Goal: Task Accomplishment & Management: Complete application form

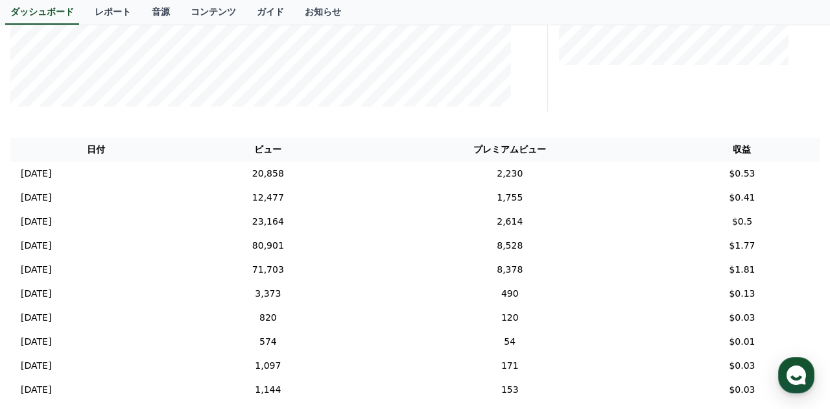
scroll to position [406, 0]
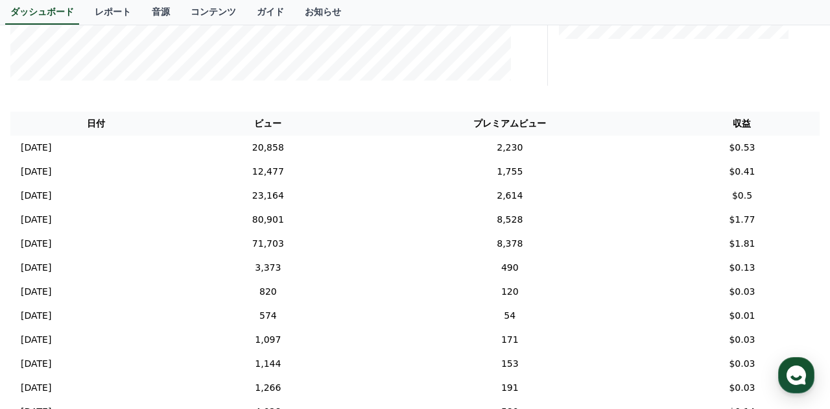
click at [431, 120] on th "プレミアムビュー" at bounding box center [509, 124] width 309 height 24
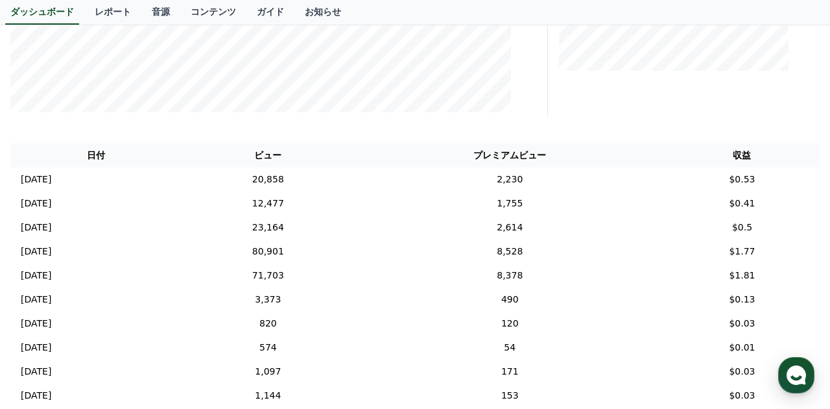
scroll to position [368, 0]
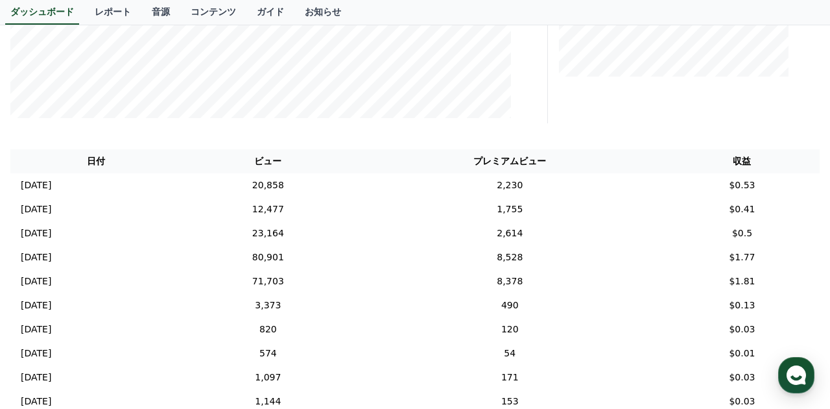
click at [420, 160] on th "プレミアムビュー" at bounding box center [509, 161] width 309 height 24
click at [422, 158] on th "プレミアムビュー" at bounding box center [509, 161] width 309 height 24
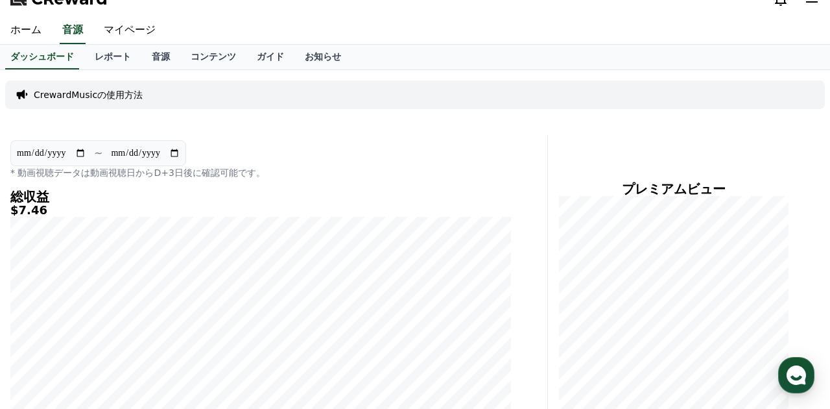
scroll to position [0, 0]
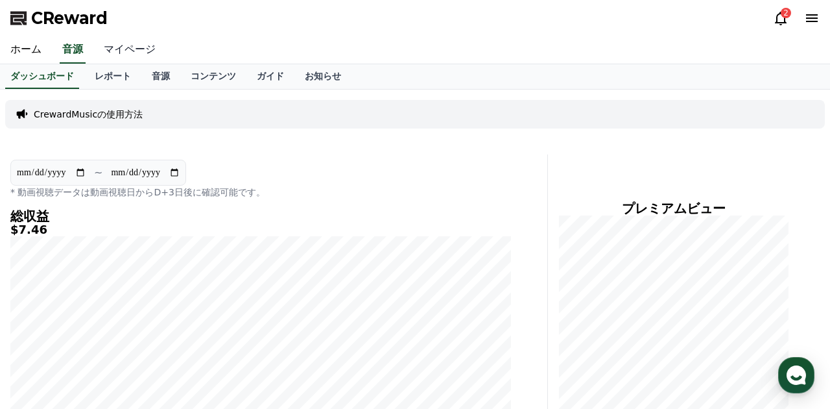
click at [135, 55] on link "マイページ" at bounding box center [129, 49] width 73 height 27
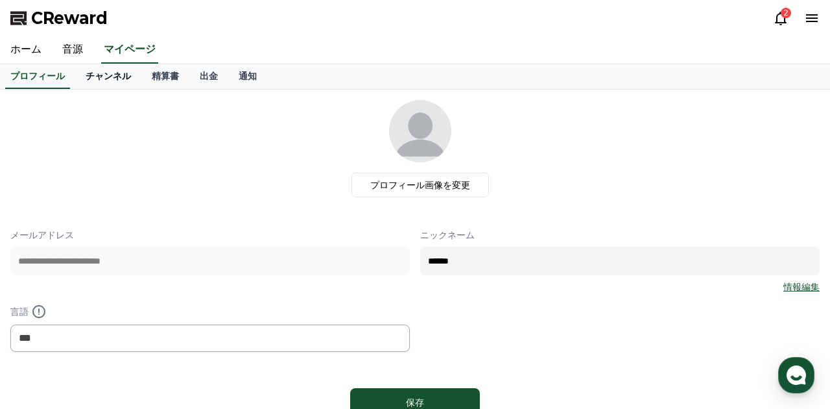
click at [99, 81] on link "チャンネル" at bounding box center [108, 76] width 66 height 25
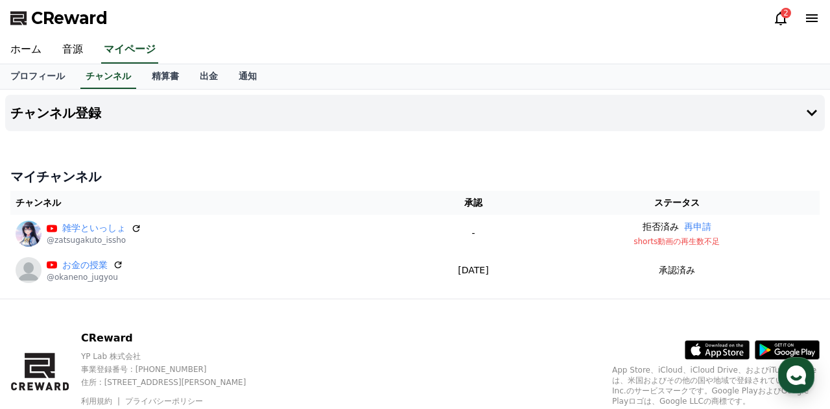
click at [29, 309] on div "CReward YP Lab 株式会社 事業登録番号 : 655-81-03655 住所 : 京畿道金浦市陽村邑陽谷路495, 3階305-BI16号 利用規…" at bounding box center [415, 379] width 830 height 161
click at [92, 108] on h4 "チャンネル登録" at bounding box center [55, 113] width 91 height 14
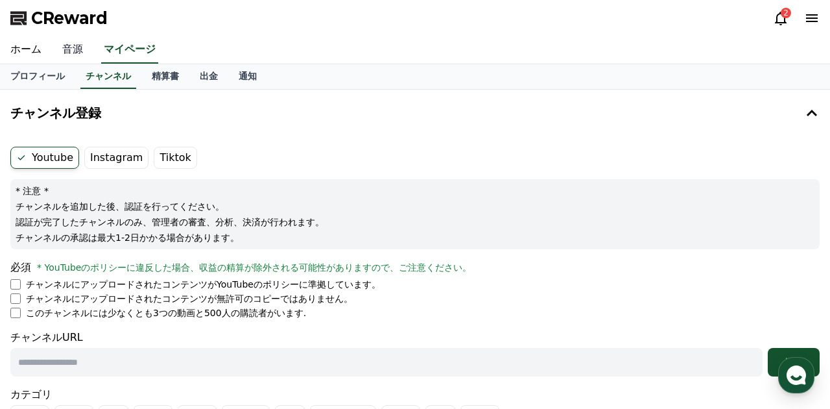
click at [79, 45] on link "音源" at bounding box center [73, 49] width 42 height 27
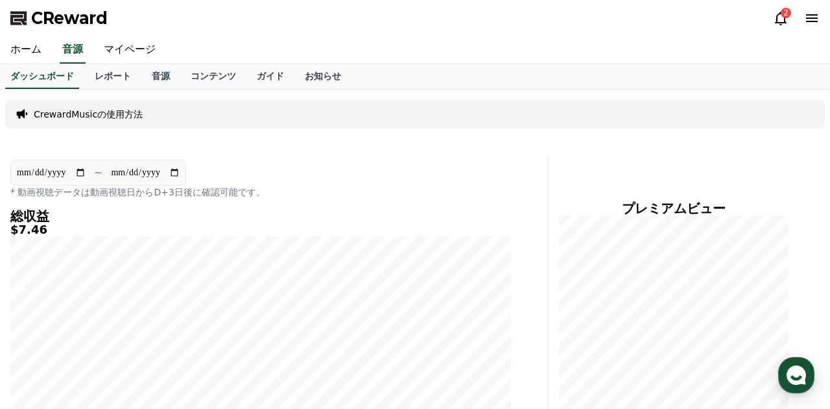
click at [381, 109] on div "CrewardMusicの使用方法" at bounding box center [415, 114] width 820 height 29
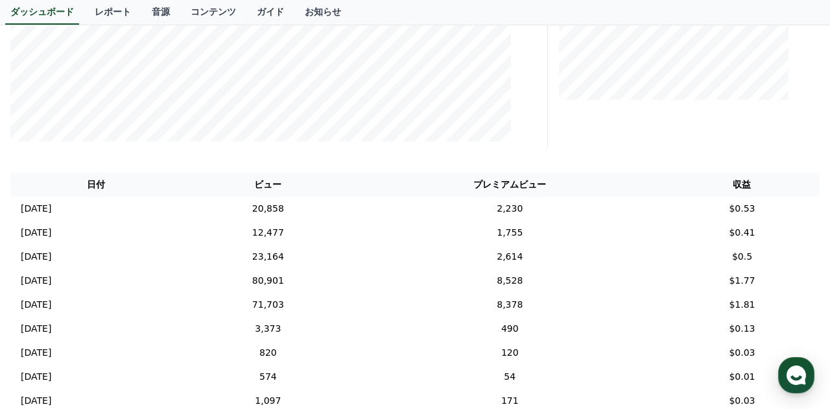
scroll to position [407, 0]
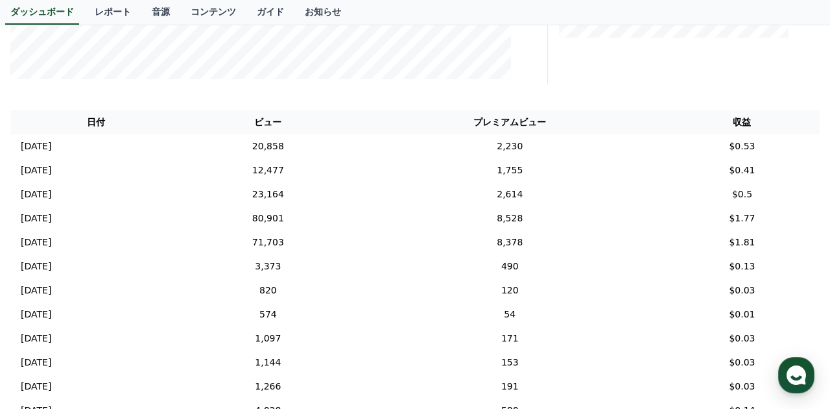
click at [468, 121] on th "プレミアムビュー" at bounding box center [509, 122] width 309 height 24
click at [416, 122] on th "プレミアムビュー" at bounding box center [509, 122] width 309 height 24
click at [426, 121] on th "プレミアムビュー" at bounding box center [509, 122] width 309 height 24
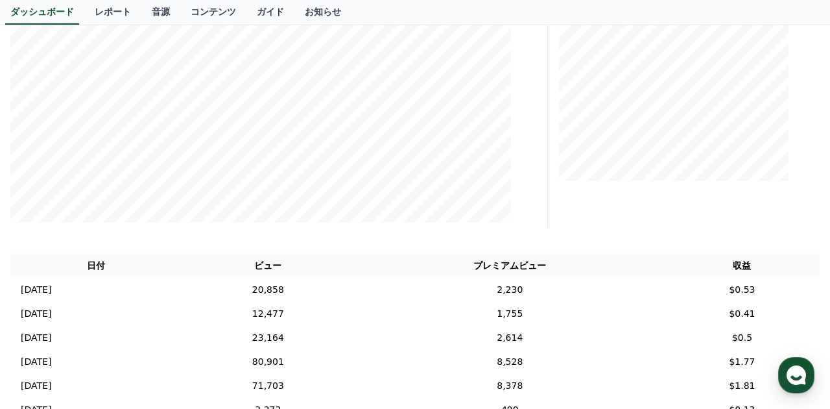
scroll to position [235, 0]
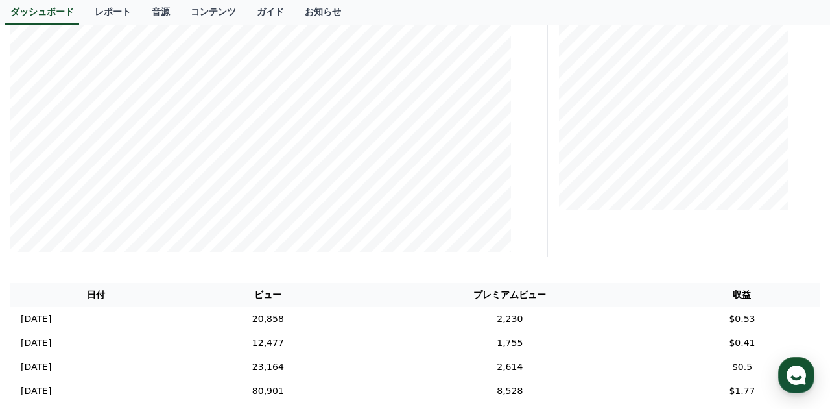
click at [514, 160] on div "**********" at bounding box center [260, 88] width 511 height 337
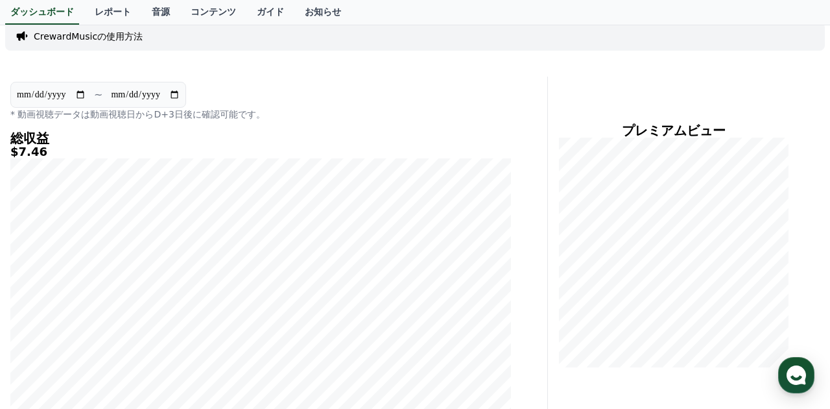
scroll to position [67, 0]
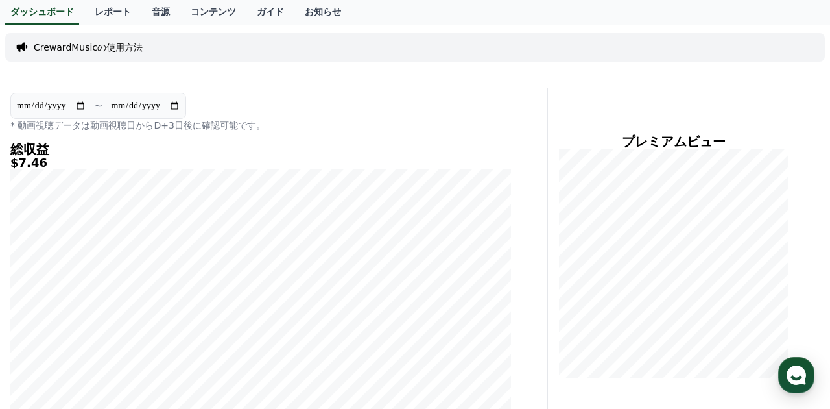
click at [523, 143] on div "**********" at bounding box center [276, 256] width 543 height 337
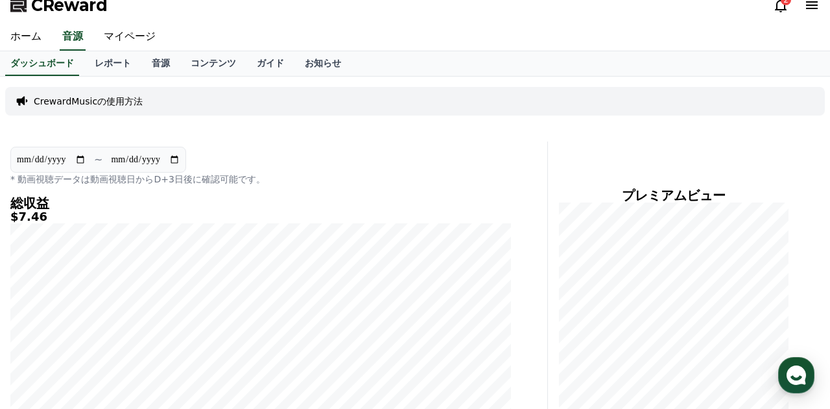
scroll to position [0, 0]
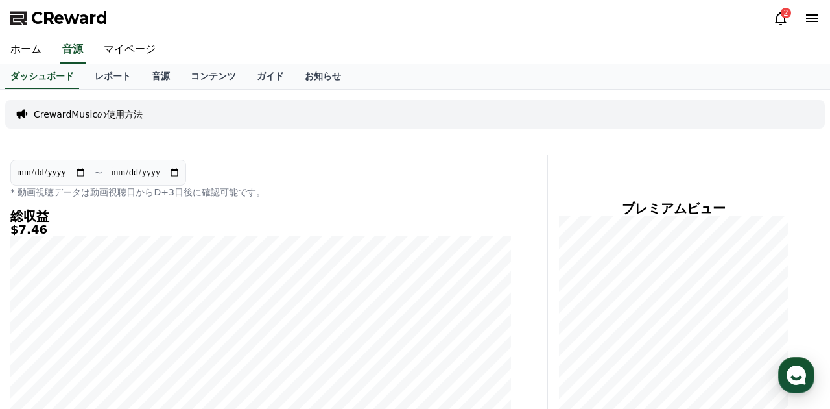
click at [523, 187] on div "**********" at bounding box center [276, 322] width 543 height 337
click at [132, 52] on link "マイページ" at bounding box center [129, 49] width 73 height 27
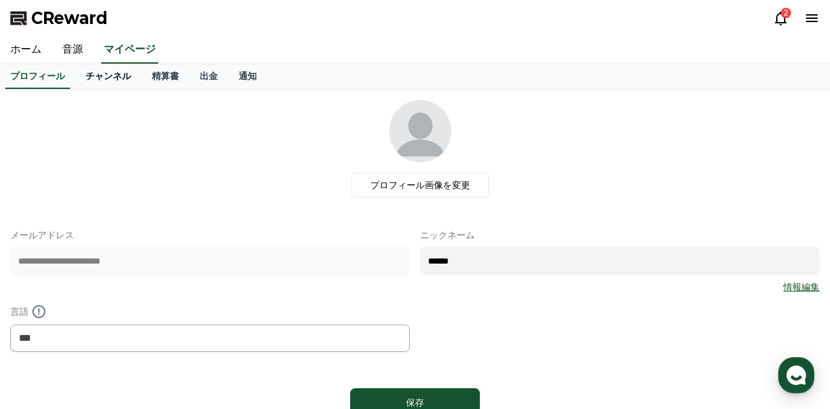
click at [119, 78] on link "チャンネル" at bounding box center [108, 76] width 66 height 25
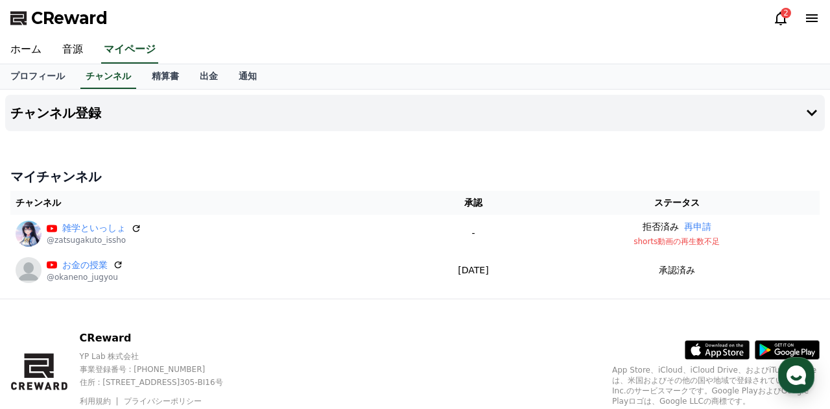
click at [135, 140] on div at bounding box center [415, 136] width 820 height 10
click at [96, 122] on button "チャンネル登録" at bounding box center [415, 113] width 820 height 36
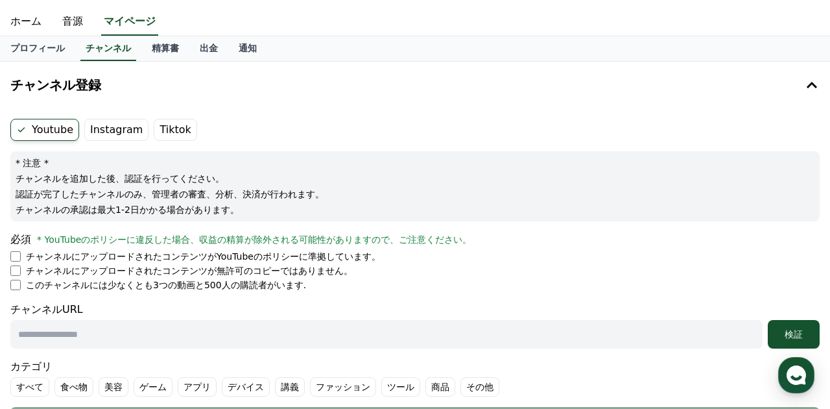
scroll to position [29, 0]
click at [179, 128] on label "Tiktok" at bounding box center [175, 129] width 43 height 22
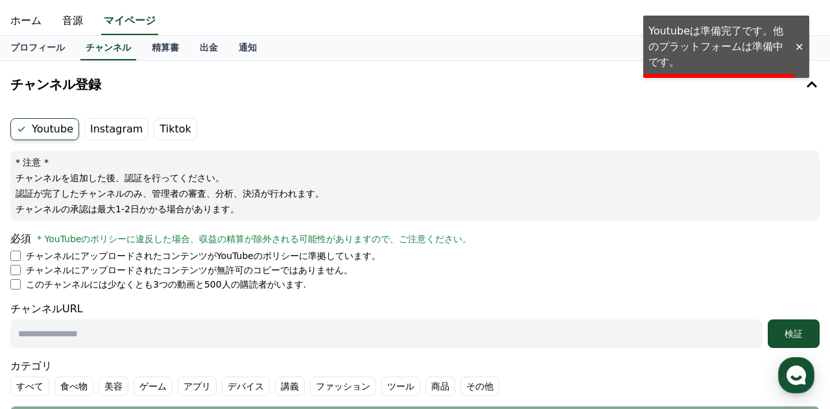
click at [113, 128] on label "Instagram" at bounding box center [116, 129] width 64 height 22
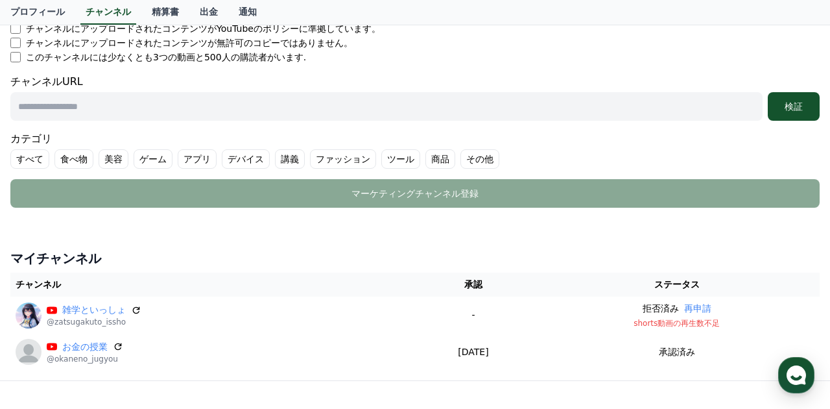
scroll to position [259, 0]
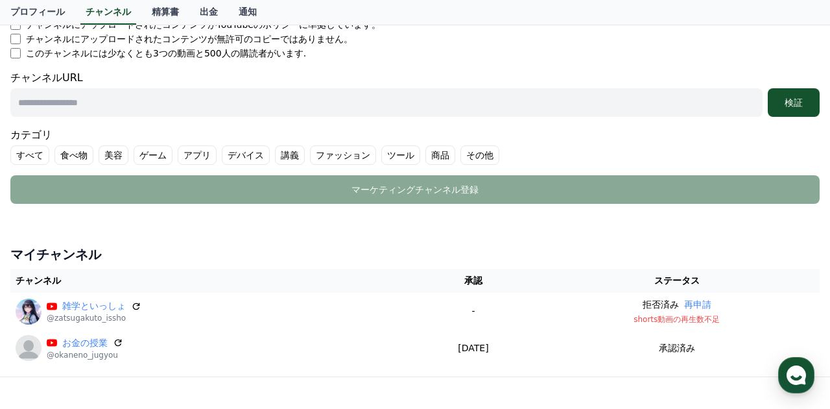
click at [195, 95] on input "text" at bounding box center [386, 102] width 752 height 29
paste input "**********"
type input "**********"
click at [597, 127] on div "カテゴリ すべて 食べ物 美容 ゲーム アプリ デバイス 講義 ファッション ツール 商品 その他" at bounding box center [414, 146] width 809 height 38
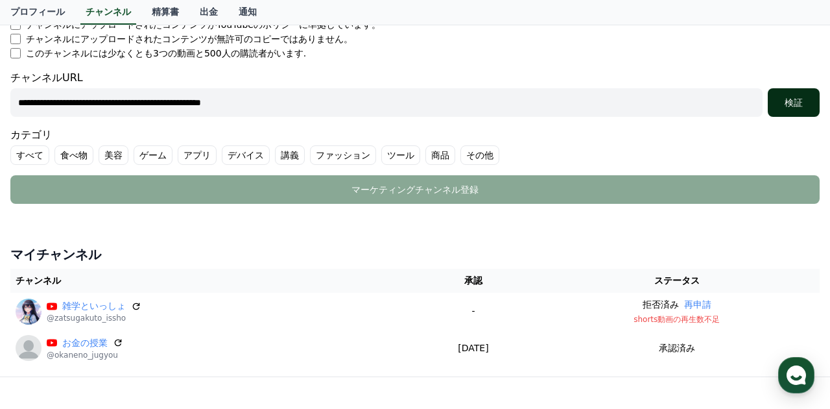
click at [798, 106] on div "検証" at bounding box center [794, 102] width 42 height 13
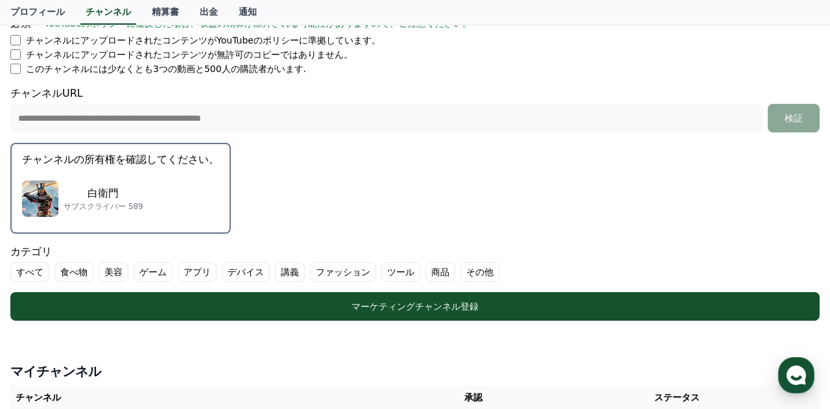
scroll to position [240, 0]
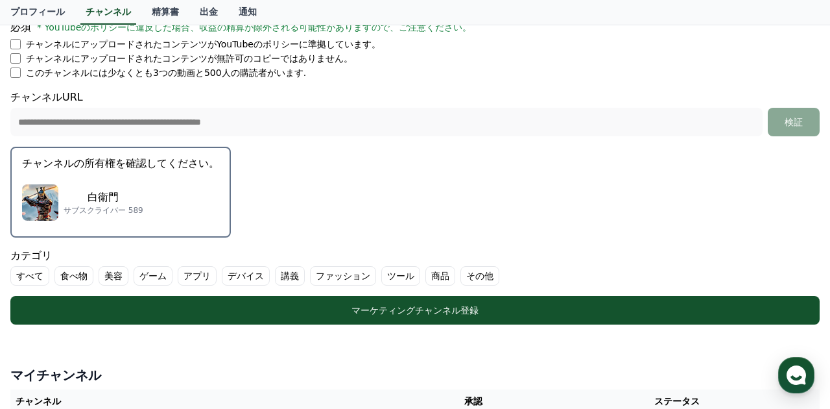
click at [487, 268] on label "その他" at bounding box center [479, 275] width 39 height 19
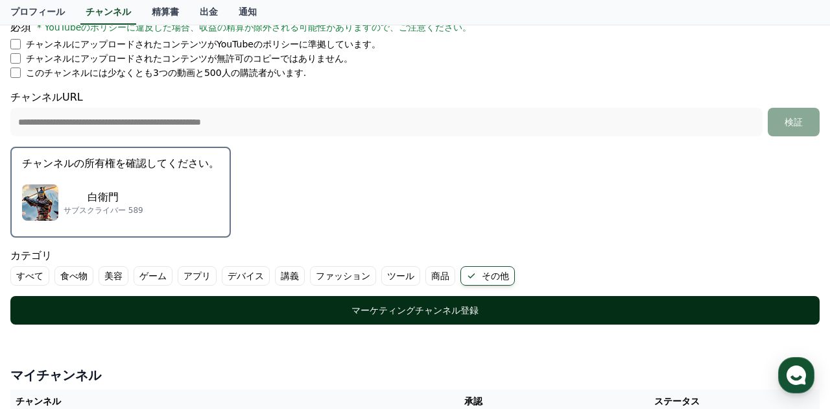
click at [487, 318] on button "マーケティングチャンネル登録" at bounding box center [414, 310] width 809 height 29
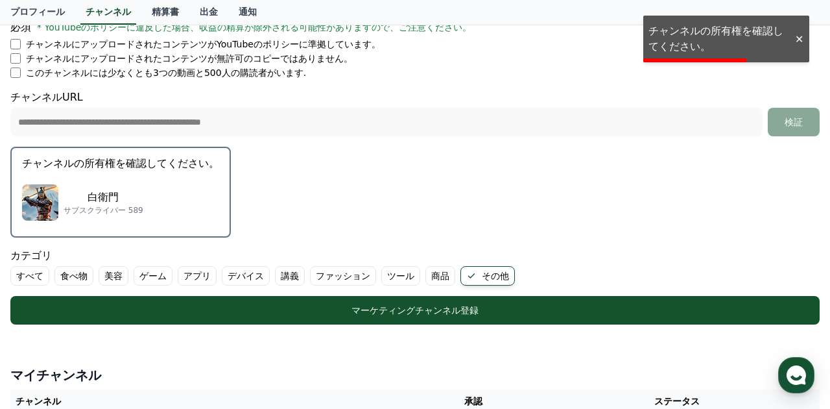
click at [159, 198] on div "白衛門 サブスクライバー 589" at bounding box center [120, 202] width 197 height 52
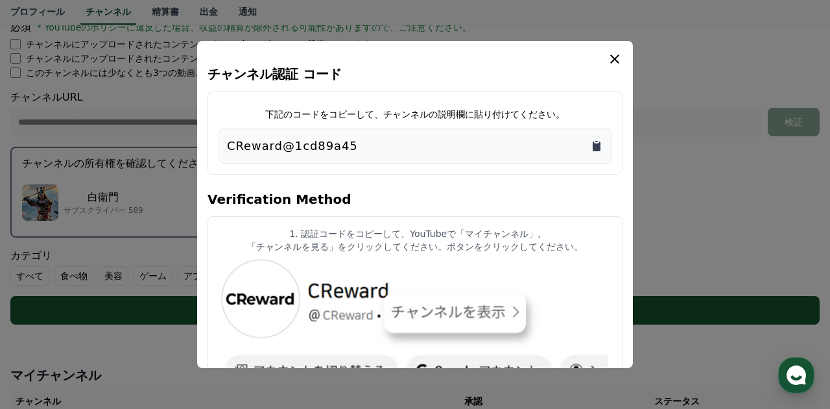
click at [597, 144] on icon "Copy to clipboard" at bounding box center [597, 146] width 8 height 10
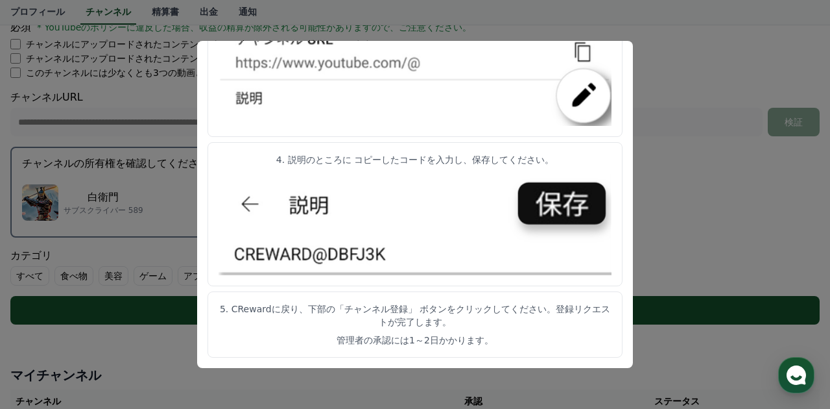
scroll to position [0, 0]
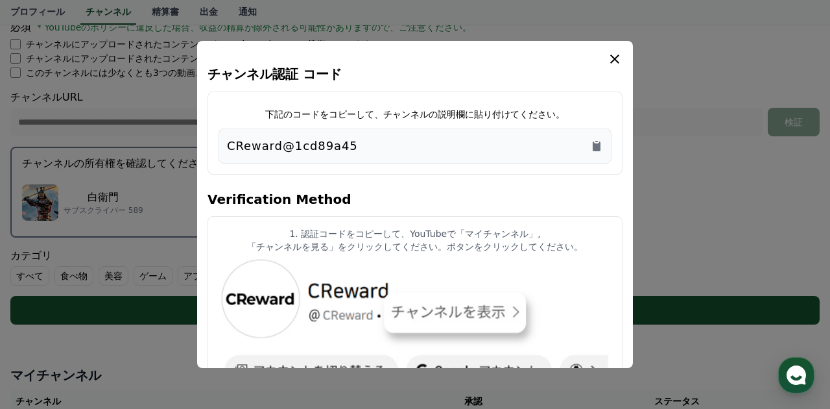
click at [635, 161] on button "close modal" at bounding box center [415, 204] width 830 height 409
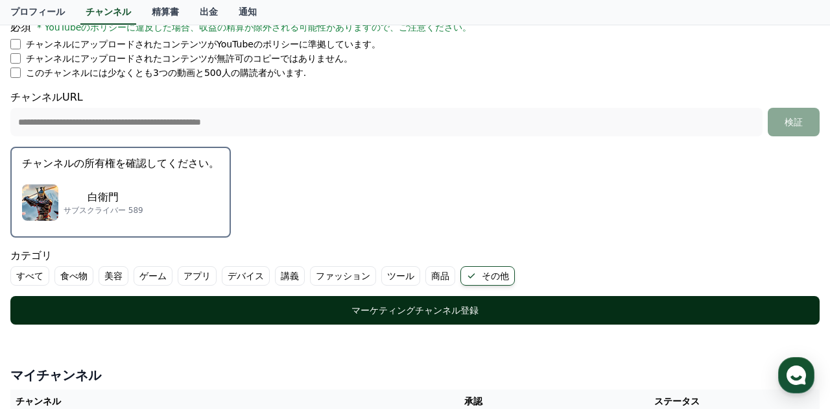
click at [357, 303] on div "マーケティングチャンネル登録" at bounding box center [414, 309] width 757 height 13
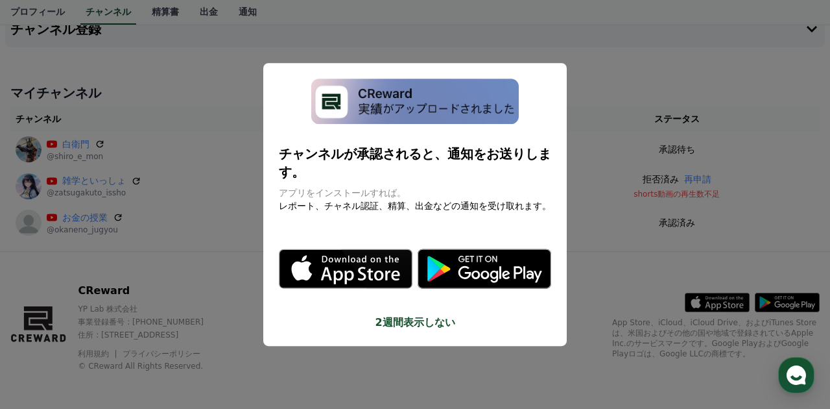
click at [570, 383] on button "close modal" at bounding box center [415, 204] width 830 height 409
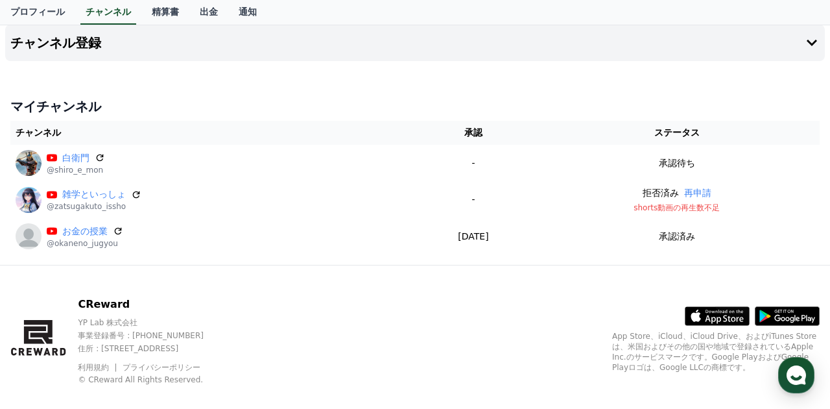
scroll to position [73, 0]
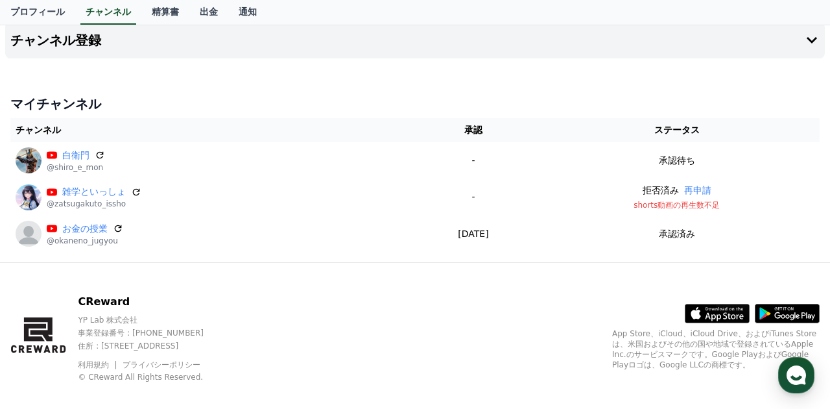
scroll to position [88, 0]
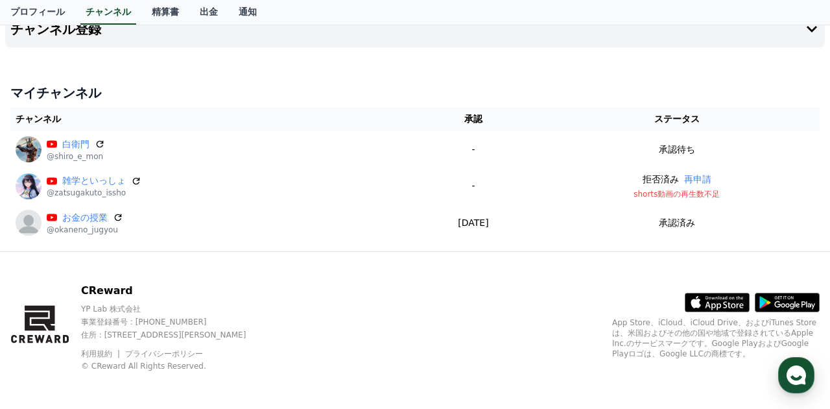
click at [197, 68] on div "チャンネル登録 マイチャンネル チャンネル 承認 ステータス 白衛門 @shiro_e_mon - 承認待ち 雑学といっしょ @zatsugakuto_iss…" at bounding box center [415, 128] width 830 height 245
click at [374, 71] on div "チャンネル登録 マイチャンネル チャンネル 承認 ステータス 白衛門 @shiro_e_mon - 承認待ち 雑学といっしょ @zatsugakuto_iss…" at bounding box center [415, 128] width 830 height 245
